Goal: Task Accomplishment & Management: Use online tool/utility

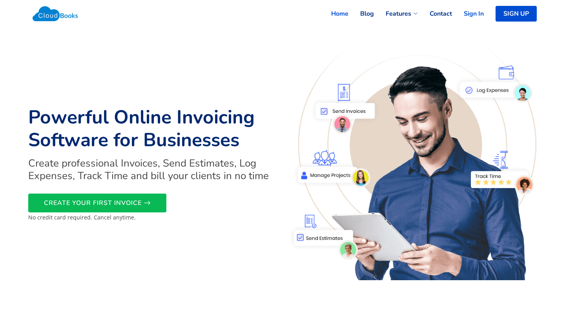
click at [474, 12] on link "Sign In" at bounding box center [468, 13] width 32 height 17
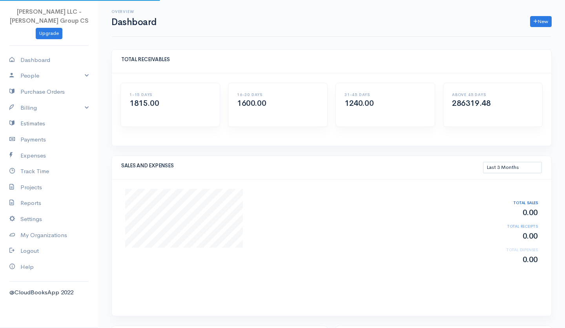
select select "90"
click at [32, 105] on link "Billing" at bounding box center [49, 108] width 98 height 16
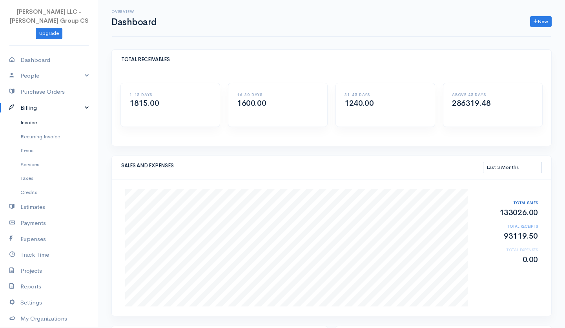
click at [32, 122] on link "Invoice" at bounding box center [49, 123] width 98 height 14
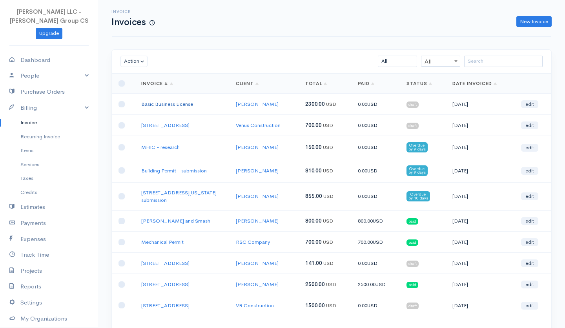
click at [180, 104] on link "Basic Business License" at bounding box center [167, 104] width 52 height 7
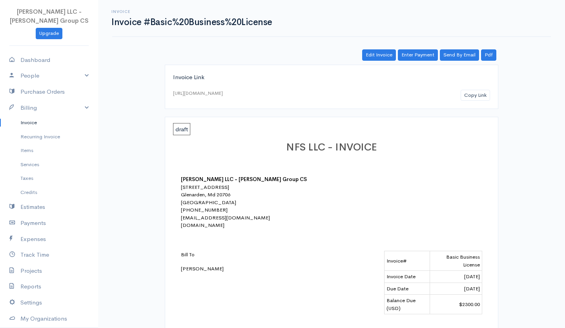
click at [31, 122] on link "Invoice" at bounding box center [49, 123] width 98 height 14
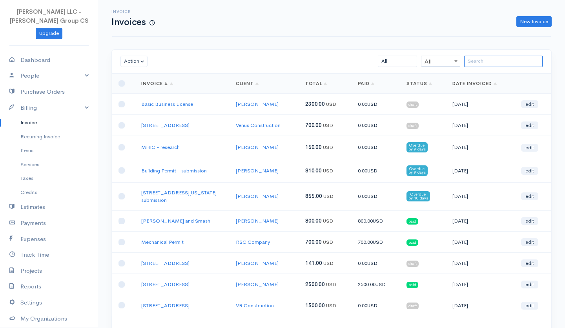
click at [491, 59] on input "search" at bounding box center [503, 61] width 78 height 11
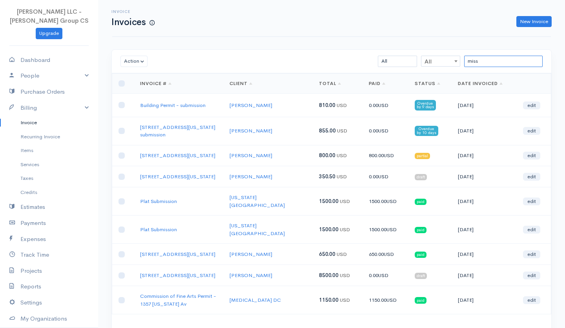
type input "misso"
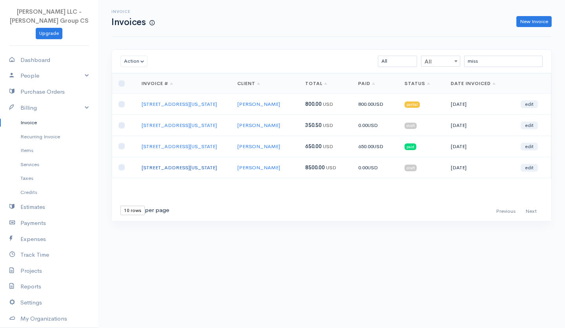
drag, startPoint x: 484, startPoint y: 74, endPoint x: 171, endPoint y: 174, distance: 327.8
click at [171, 171] on link "[STREET_ADDRESS][US_STATE]" at bounding box center [179, 167] width 75 height 7
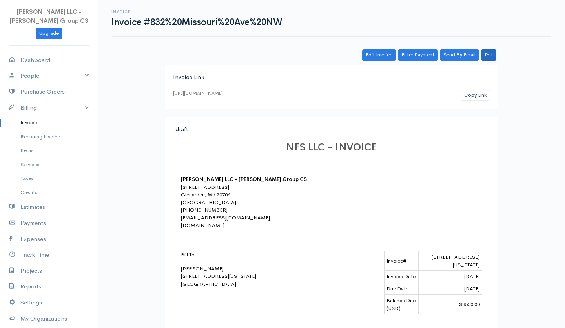
click at [490, 54] on link "Pdf" at bounding box center [488, 54] width 15 height 11
click at [491, 56] on link "Pdf" at bounding box center [488, 54] width 15 height 11
click at [27, 123] on link "Invoice" at bounding box center [49, 123] width 98 height 14
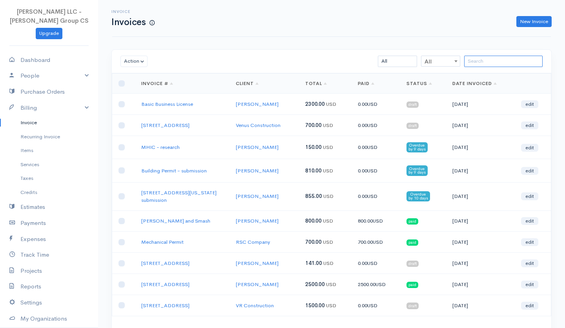
click at [483, 66] on input "search" at bounding box center [503, 61] width 78 height 11
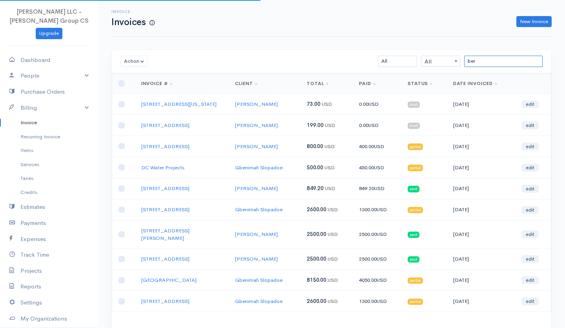
type input "[PERSON_NAME]"
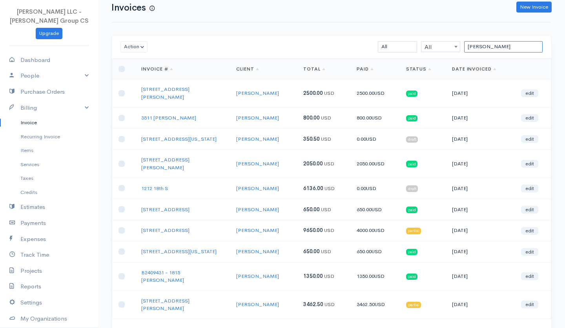
scroll to position [15, 0]
click at [189, 248] on link "832 MISSOURI AVE NW" at bounding box center [178, 251] width 75 height 7
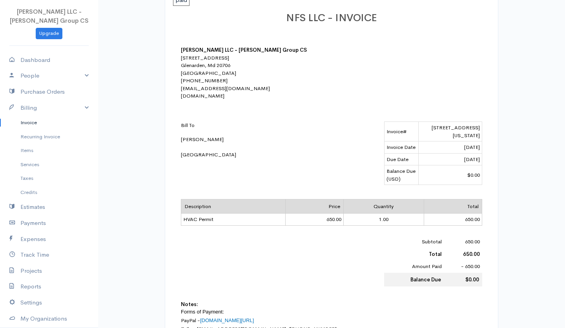
scroll to position [116, 0]
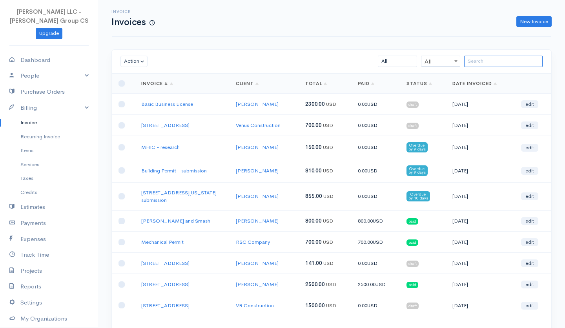
click at [492, 63] on input "search" at bounding box center [503, 61] width 78 height 11
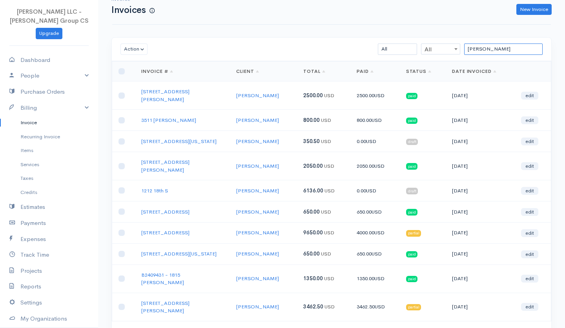
scroll to position [12, 0]
click at [472, 47] on input "bert" at bounding box center [503, 49] width 78 height 11
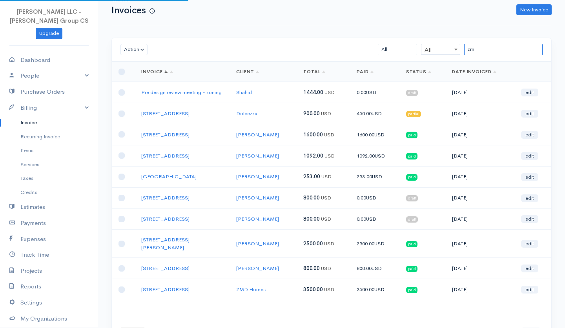
scroll to position [0, 0]
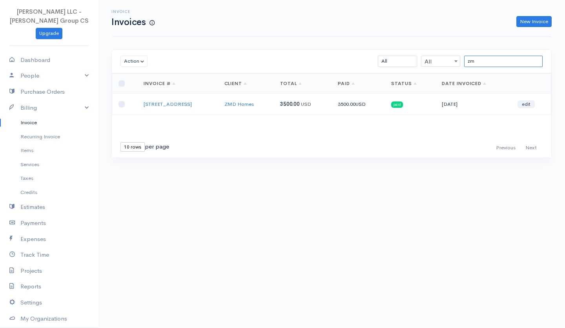
type input "z"
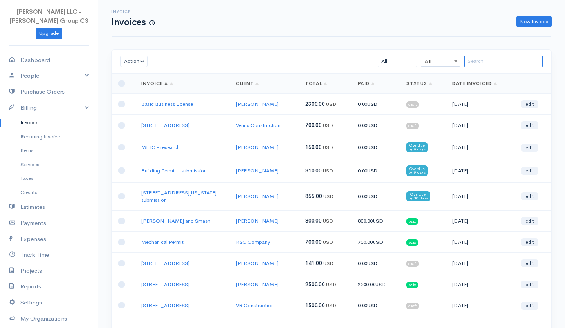
click at [484, 60] on input "search" at bounding box center [503, 61] width 78 height 11
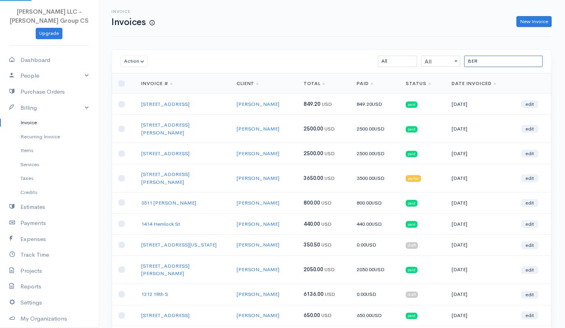
type input "BERT"
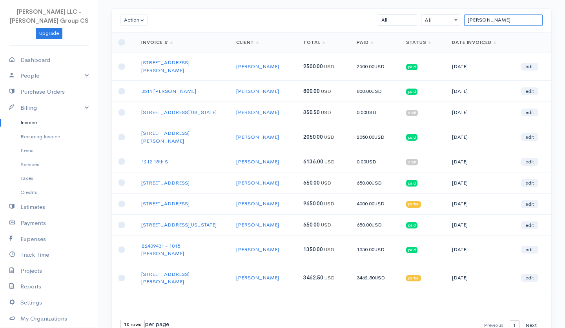
scroll to position [42, 0]
